Goal: Check status: Check status

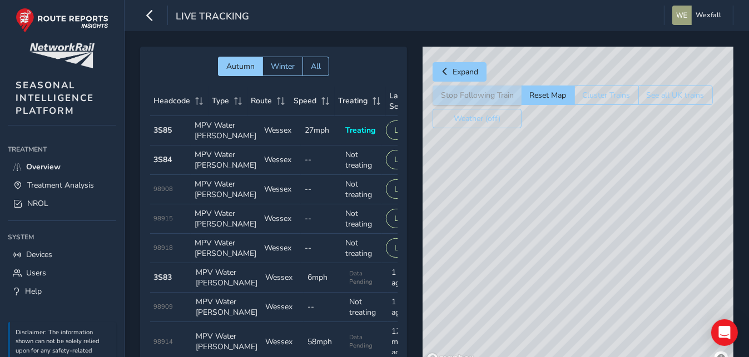
click at [560, 140] on div "© Mapbox © OpenStreetMap Improve this map" at bounding box center [577, 208] width 311 height 322
click at [556, 142] on div "© Mapbox © OpenStreetMap Improve this map" at bounding box center [577, 208] width 311 height 322
drag, startPoint x: 560, startPoint y: 166, endPoint x: 558, endPoint y: 295, distance: 129.0
click at [558, 292] on div "© Mapbox © OpenStreetMap Improve this map" at bounding box center [577, 208] width 311 height 322
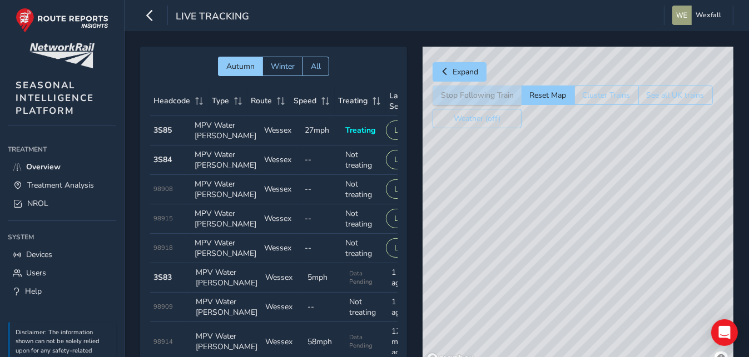
drag, startPoint x: 536, startPoint y: 123, endPoint x: 554, endPoint y: 248, distance: 126.3
click at [554, 248] on div "Expand Stop Following Train Reset Map Cluster Trains See all UK trains Weather …" at bounding box center [577, 208] width 311 height 322
drag, startPoint x: 555, startPoint y: 194, endPoint x: 610, endPoint y: 380, distance: 194.2
click at [610, 357] on html "Live Tracking Wexfall Colour Scheme: Dark Dim Light Logout Autumn Winter All He…" at bounding box center [374, 178] width 749 height 357
drag, startPoint x: 605, startPoint y: 265, endPoint x: 605, endPoint y: 380, distance: 115.1
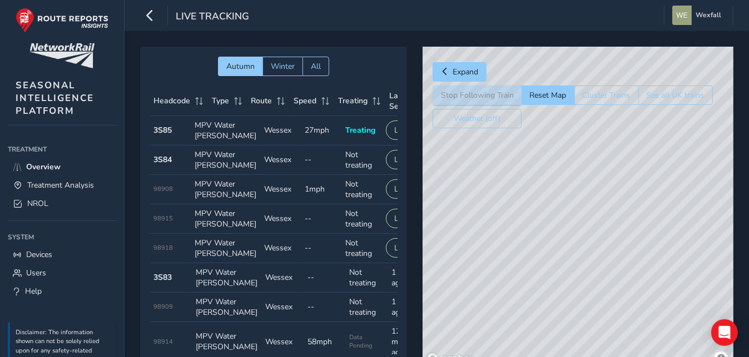
click at [605, 357] on html "Live Tracking Wexfall Colour Scheme: Dark Dim Light Logout Autumn Winter All He…" at bounding box center [374, 178] width 749 height 357
drag, startPoint x: 599, startPoint y: 302, endPoint x: 599, endPoint y: 340, distance: 37.2
click at [599, 340] on div "© Mapbox © OpenStreetMap Improve this map" at bounding box center [577, 208] width 311 height 322
click at [524, 257] on div "© Mapbox © OpenStreetMap Improve this map" at bounding box center [577, 208] width 311 height 322
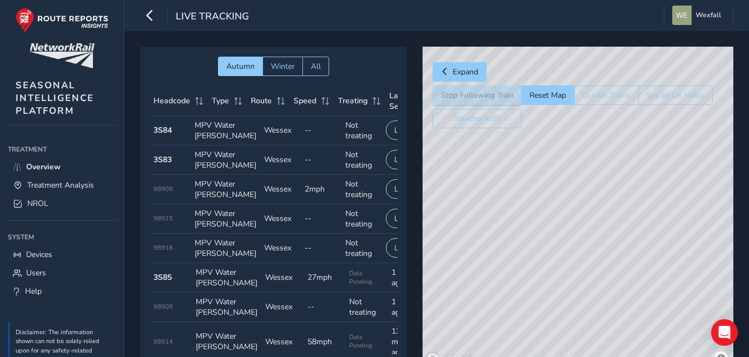
click at [533, 292] on div "© Mapbox © OpenStreetMap Improve this map © Maxar" at bounding box center [577, 208] width 311 height 322
drag, startPoint x: 644, startPoint y: 196, endPoint x: 612, endPoint y: 241, distance: 55.1
click at [612, 240] on div "© Mapbox © OpenStreetMap Improve this map" at bounding box center [577, 208] width 311 height 322
drag, startPoint x: 611, startPoint y: 256, endPoint x: 609, endPoint y: 279, distance: 23.0
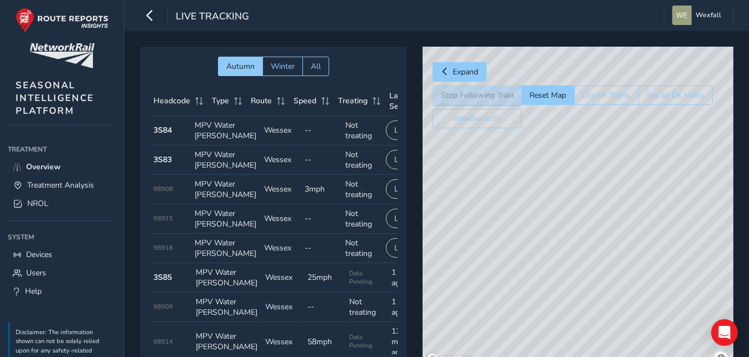
click at [609, 279] on div "© Mapbox © OpenStreetMap Improve this map" at bounding box center [577, 208] width 311 height 322
drag, startPoint x: 678, startPoint y: 218, endPoint x: 470, endPoint y: 380, distance: 264.2
click at [470, 357] on html "Live Tracking Wexfall Colour Scheme: Dark Dim Light Logout Autumn Winter All He…" at bounding box center [374, 178] width 749 height 357
drag, startPoint x: 647, startPoint y: 223, endPoint x: 469, endPoint y: 375, distance: 234.2
click at [469, 357] on html "Live Tracking Wexfall Colour Scheme: Dark Dim Light Logout Autumn Winter All He…" at bounding box center [374, 178] width 749 height 357
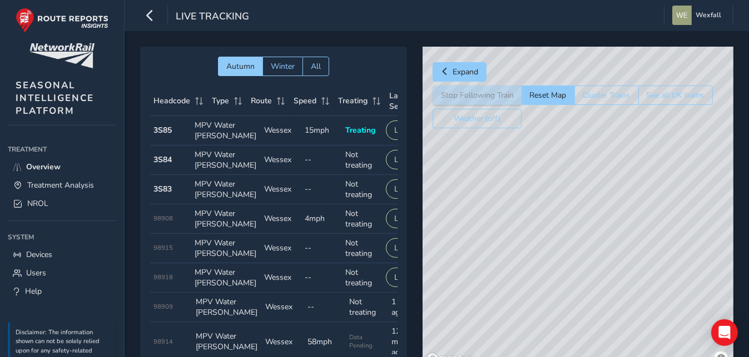
drag, startPoint x: 624, startPoint y: 200, endPoint x: 476, endPoint y: 369, distance: 224.1
click at [476, 357] on html "Live Tracking Wexfall Colour Scheme: Dark Dim Light Logout Autumn Winter All He…" at bounding box center [374, 178] width 749 height 357
drag, startPoint x: 652, startPoint y: 191, endPoint x: 525, endPoint y: 371, distance: 220.6
click at [525, 357] on html "Live Tracking Wexfall Colour Scheme: Dark Dim Light Logout Autumn Winter All He…" at bounding box center [374, 178] width 749 height 357
drag, startPoint x: 623, startPoint y: 155, endPoint x: 531, endPoint y: 325, distance: 193.3
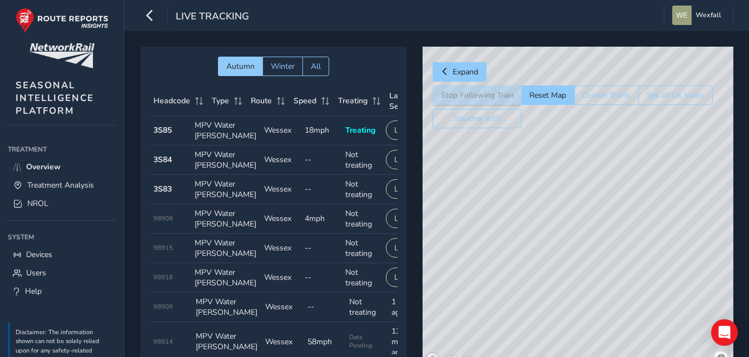
click at [531, 325] on div "© Mapbox © OpenStreetMap Improve this map" at bounding box center [577, 208] width 311 height 322
drag, startPoint x: 615, startPoint y: 166, endPoint x: 580, endPoint y: 275, distance: 114.1
click at [580, 275] on div "© Mapbox © OpenStreetMap Improve this map" at bounding box center [577, 208] width 311 height 322
drag, startPoint x: 638, startPoint y: 162, endPoint x: 595, endPoint y: 261, distance: 107.8
click at [597, 261] on div "© Mapbox © OpenStreetMap Improve this map © Maxar" at bounding box center [577, 208] width 311 height 322
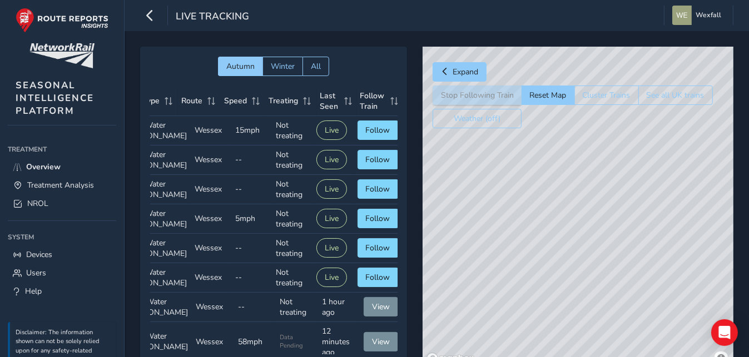
scroll to position [0, 72]
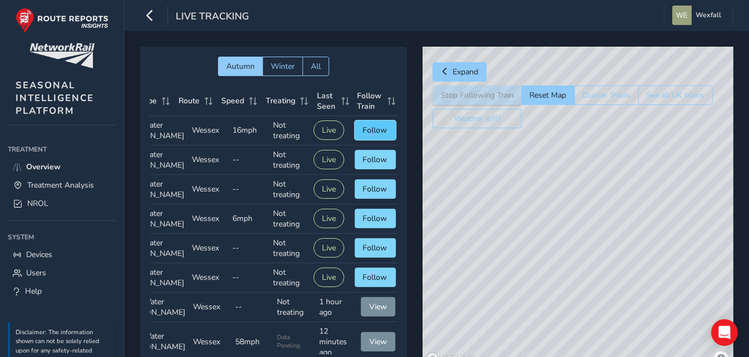
click at [374, 132] on span "Follow" at bounding box center [375, 130] width 24 height 11
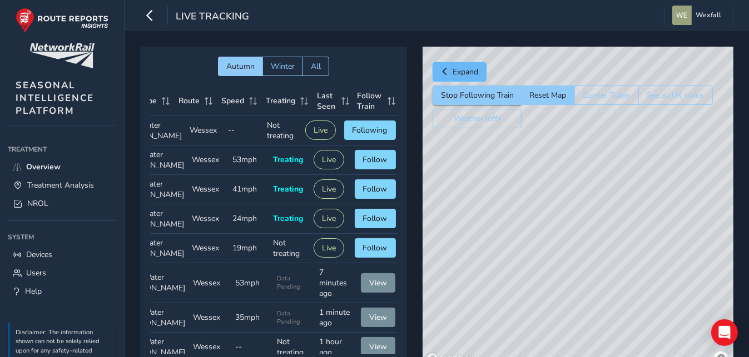
click at [446, 73] on span "Expand" at bounding box center [445, 72] width 8 height 8
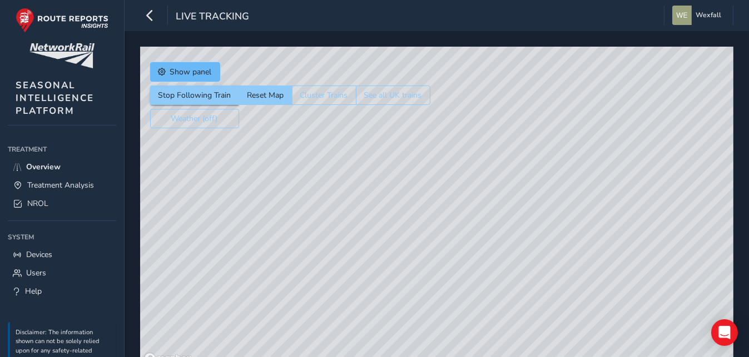
click at [170, 69] on span "Show panel" at bounding box center [191, 72] width 42 height 11
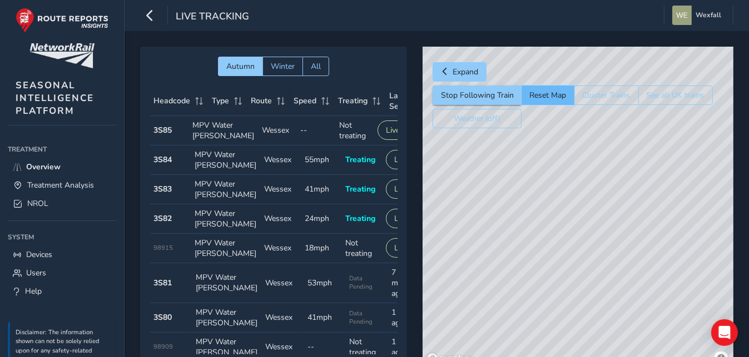
click at [531, 100] on button "Reset Map" at bounding box center [547, 95] width 53 height 19
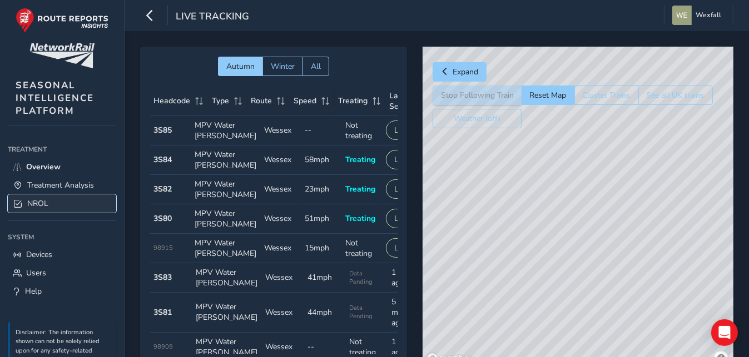
click at [46, 205] on span "NROL" at bounding box center [37, 203] width 21 height 11
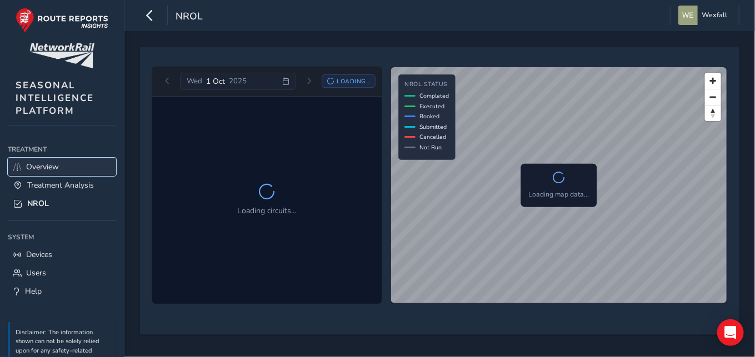
click at [46, 171] on span "Overview" at bounding box center [42, 167] width 33 height 11
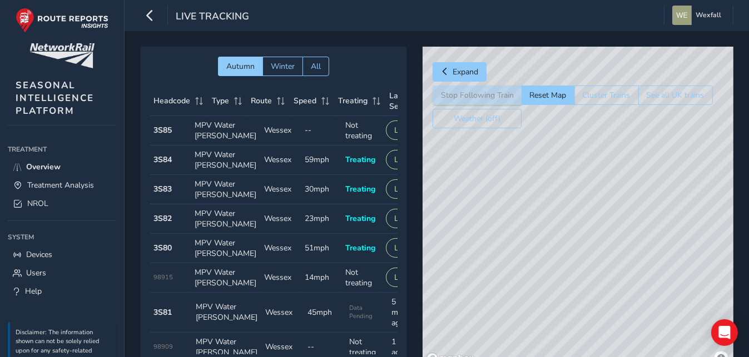
drag, startPoint x: 650, startPoint y: 307, endPoint x: 568, endPoint y: 153, distance: 174.1
click at [568, 153] on div "© Mapbox © OpenStreetMap Improve this map" at bounding box center [577, 208] width 311 height 322
drag, startPoint x: 635, startPoint y: 261, endPoint x: 545, endPoint y: 193, distance: 113.2
click at [545, 193] on div "© Mapbox © OpenStreetMap Improve this map" at bounding box center [577, 208] width 311 height 322
drag, startPoint x: 481, startPoint y: 212, endPoint x: 539, endPoint y: 243, distance: 66.2
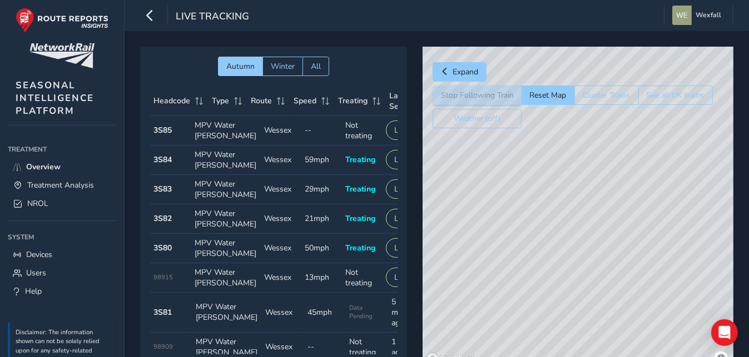
click at [539, 243] on div "© Mapbox © OpenStreetMap Improve this map" at bounding box center [577, 208] width 311 height 322
click at [695, 288] on div "© Mapbox © OpenStreetMap Improve this map" at bounding box center [577, 208] width 311 height 322
